Goal: Task Accomplishment & Management: Manage account settings

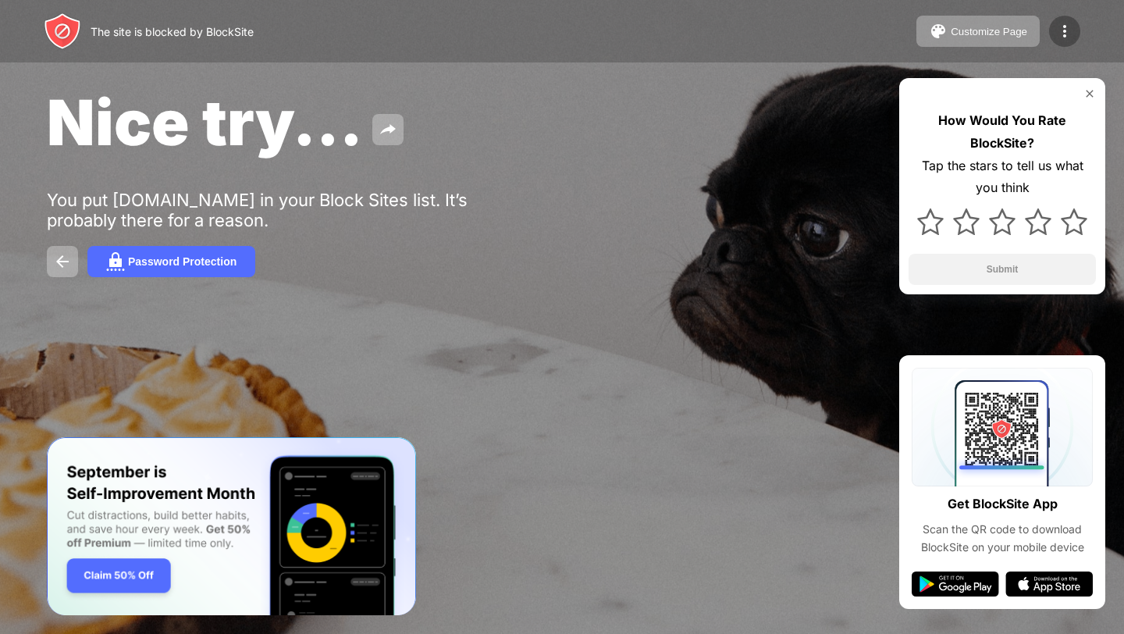
click at [1073, 34] on img at bounding box center [1064, 31] width 19 height 19
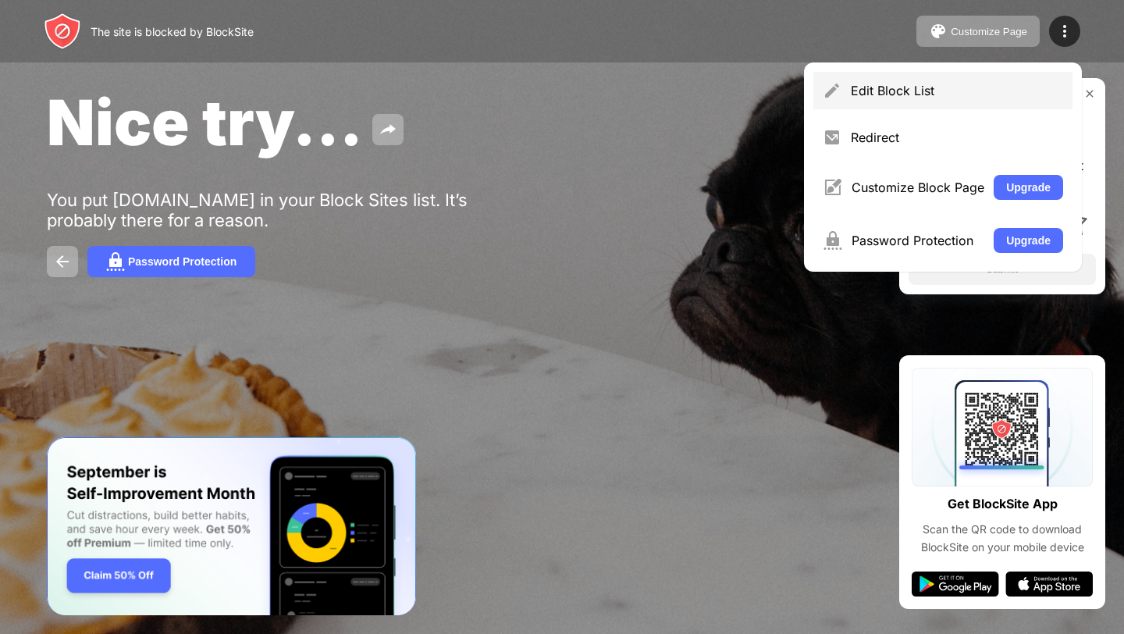
click at [998, 84] on div "Edit Block List" at bounding box center [957, 91] width 212 height 16
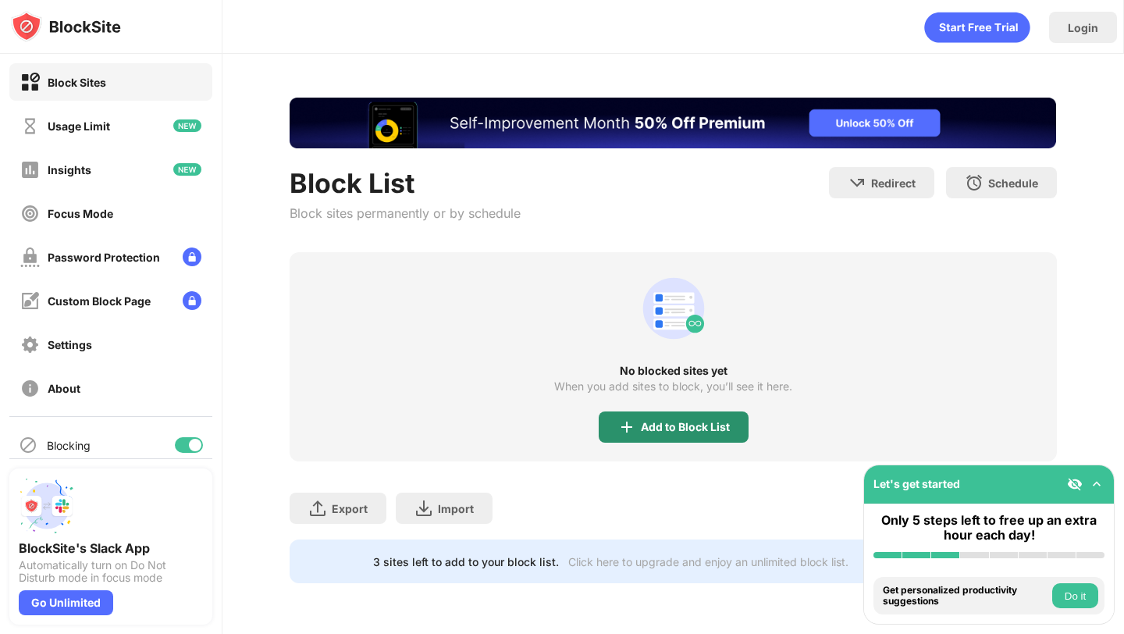
click at [657, 421] on div "Add to Block List" at bounding box center [685, 427] width 89 height 12
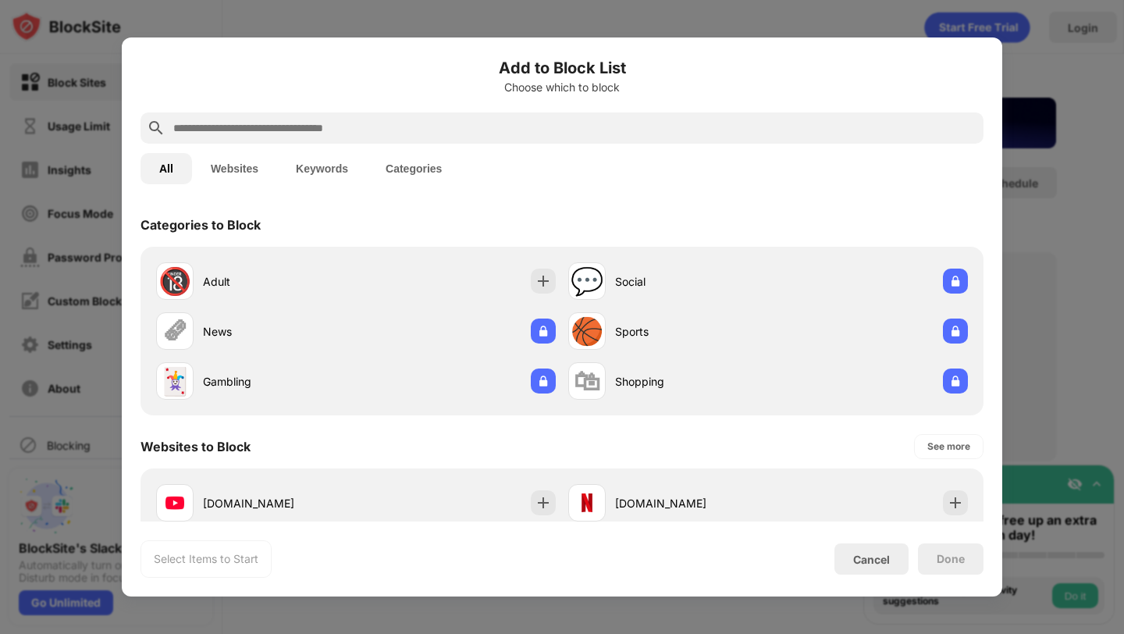
click at [382, 136] on input "text" at bounding box center [574, 128] width 805 height 19
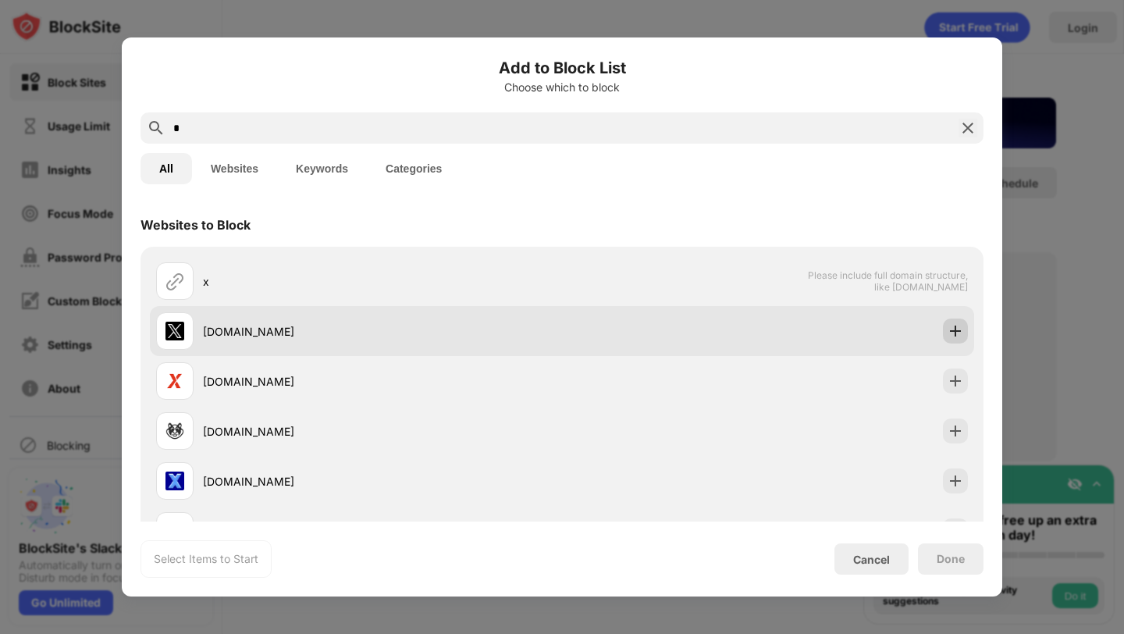
type input "*"
click at [951, 327] on img at bounding box center [956, 331] width 16 height 16
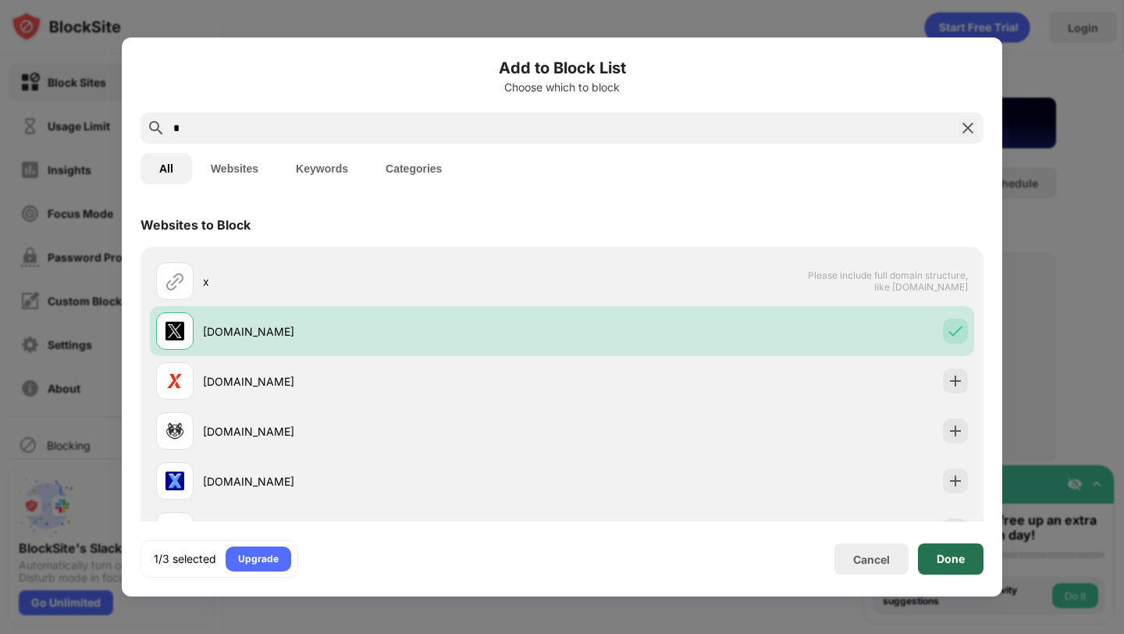
click at [947, 559] on div "Done" at bounding box center [951, 559] width 28 height 12
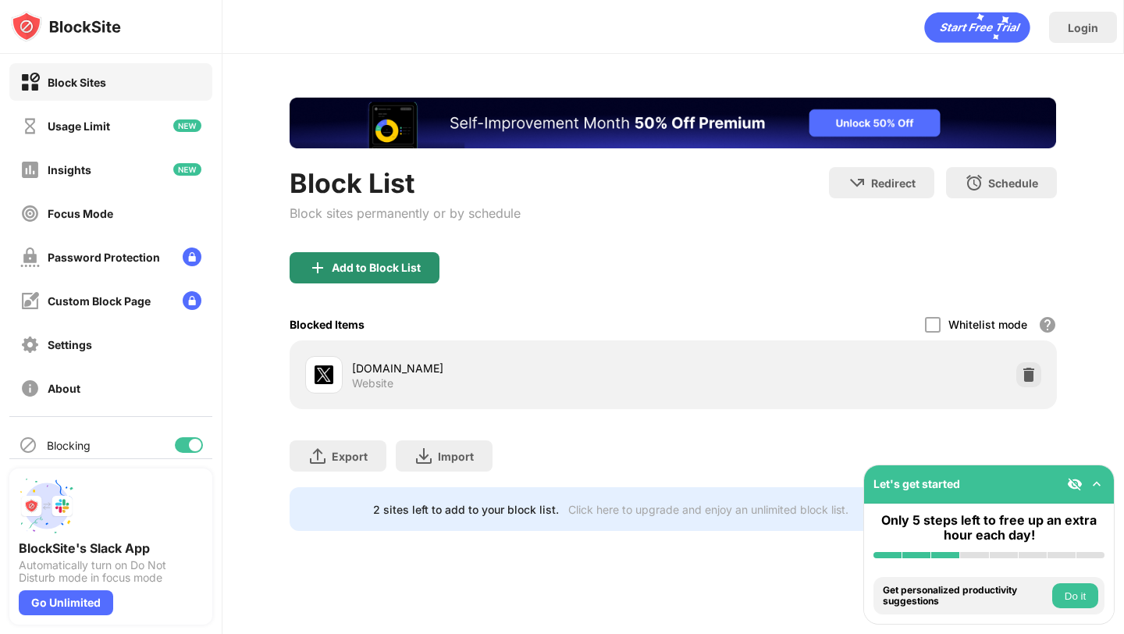
click at [398, 263] on div "Add to Block List" at bounding box center [376, 267] width 89 height 12
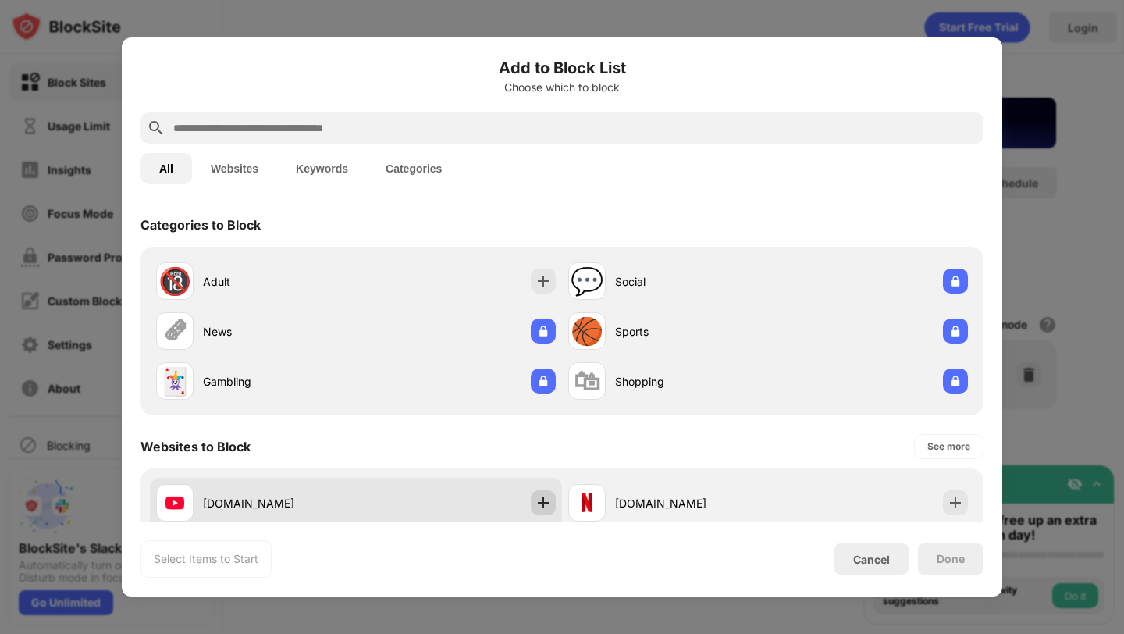
click at [550, 503] on img at bounding box center [543, 503] width 16 height 16
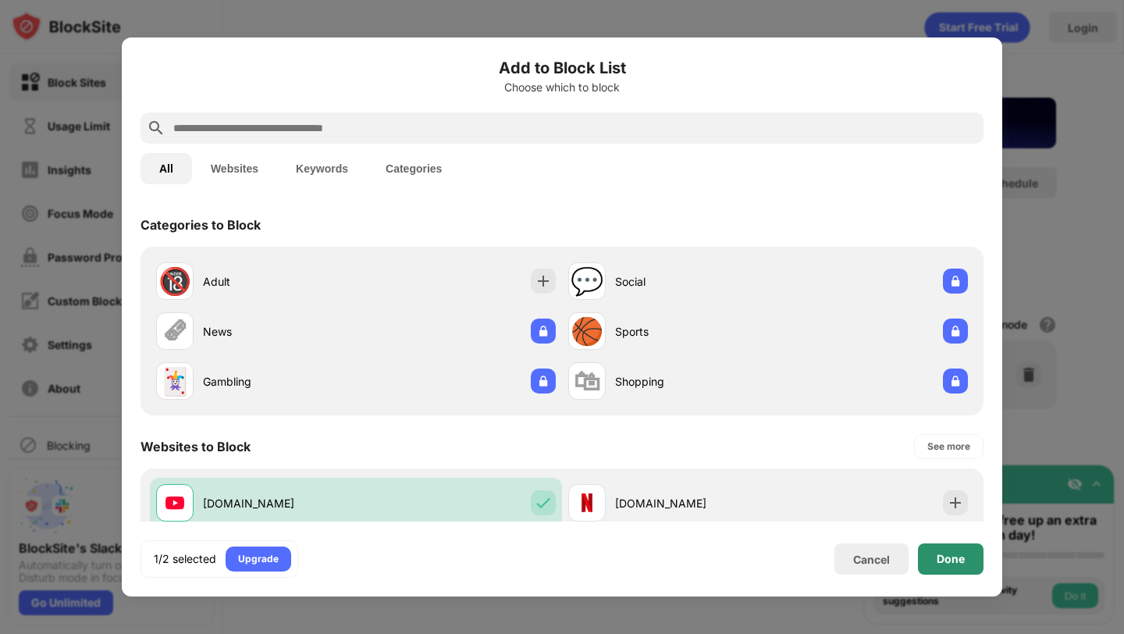
click at [951, 559] on div "Done" at bounding box center [951, 559] width 28 height 12
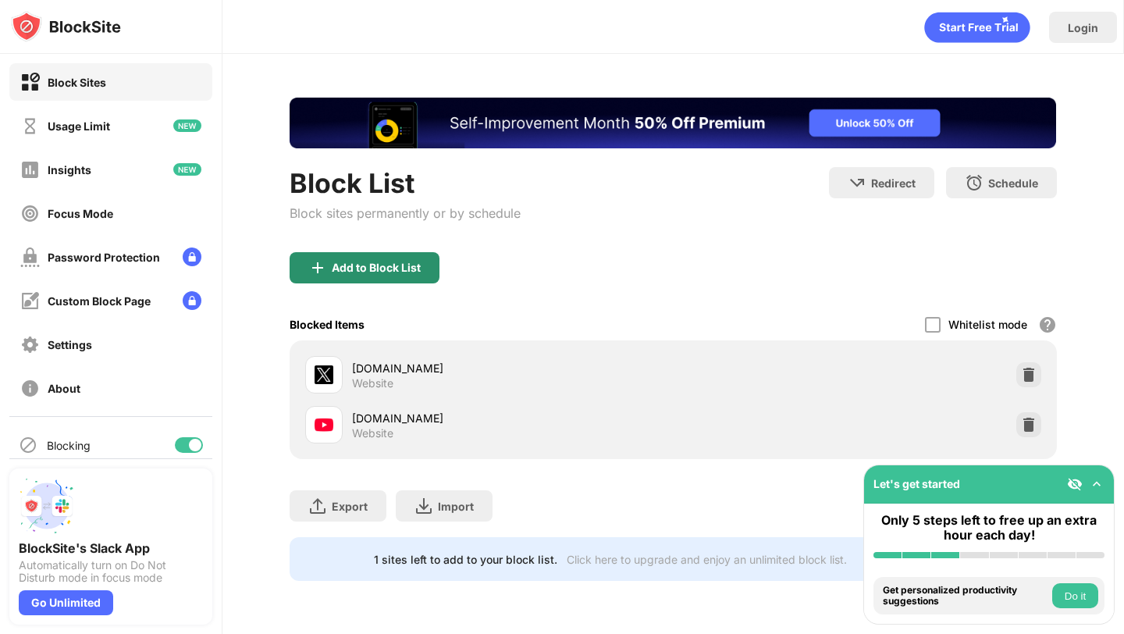
click at [413, 265] on div "Add to Block List" at bounding box center [376, 267] width 89 height 12
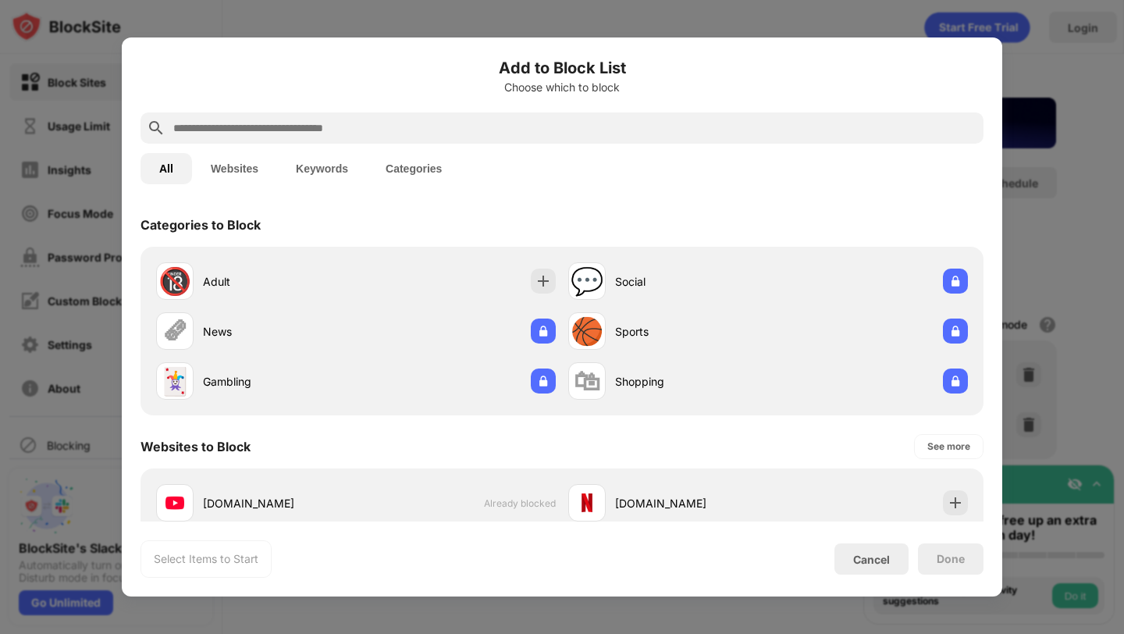
click at [322, 130] on input "text" at bounding box center [574, 128] width 805 height 19
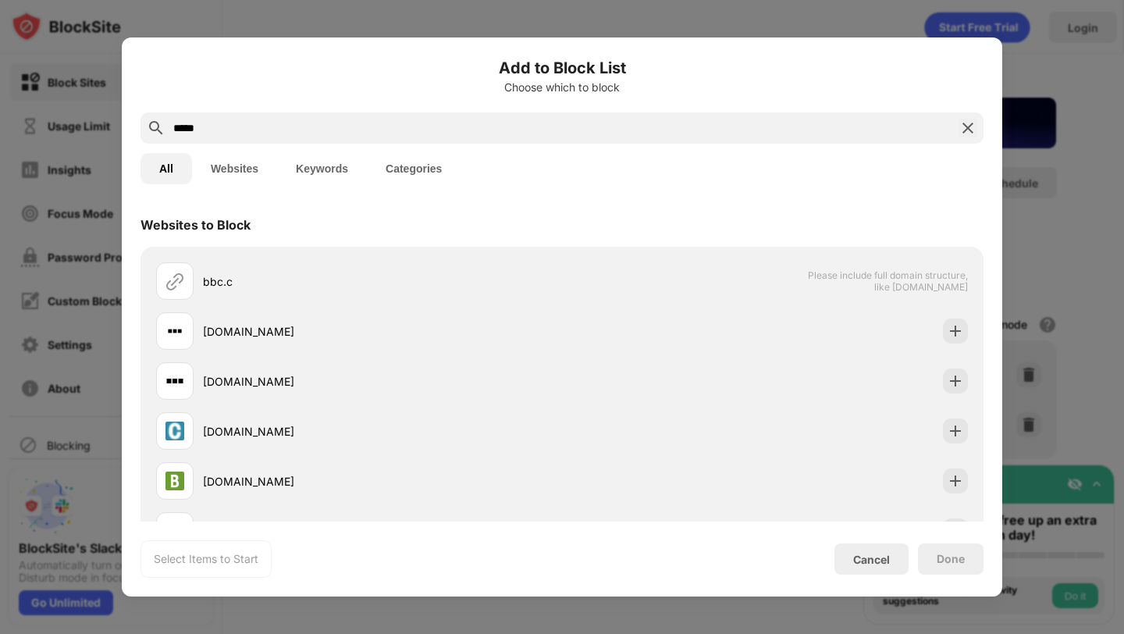
type input "*****"
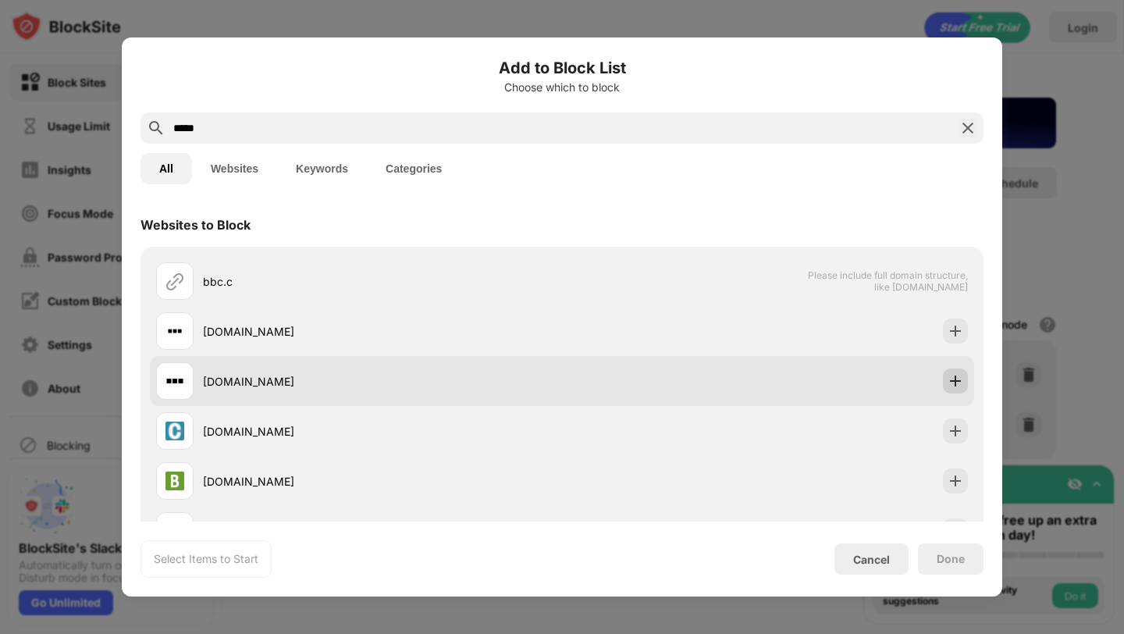
click at [966, 387] on div at bounding box center [955, 380] width 25 height 25
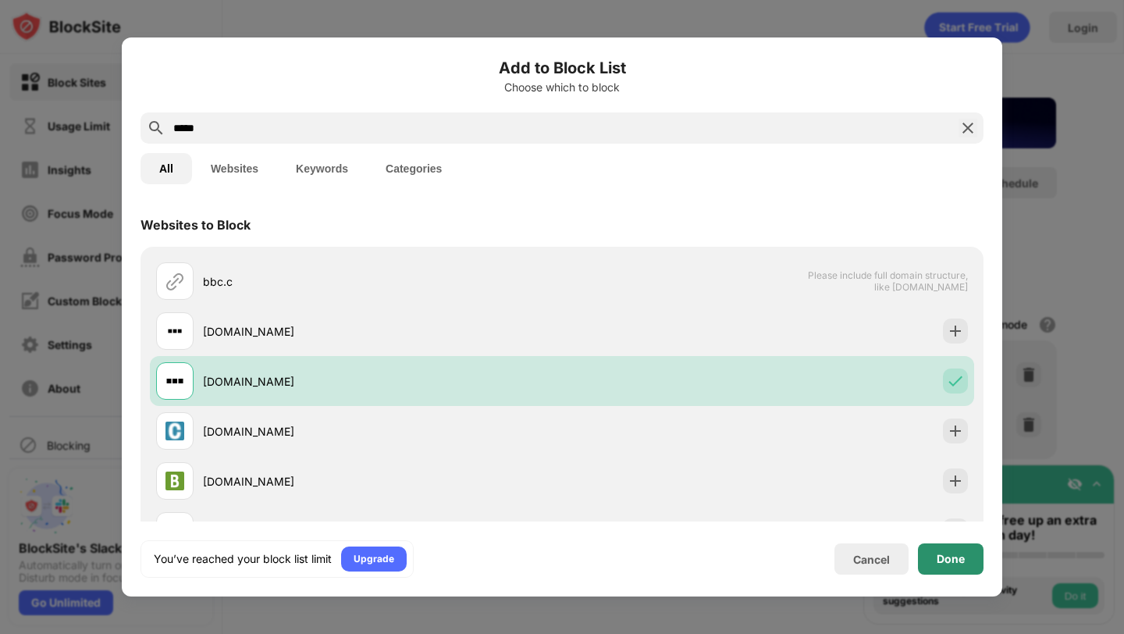
click at [955, 555] on div "Done" at bounding box center [951, 559] width 28 height 12
